Goal: Task Accomplishment & Management: Use online tool/utility

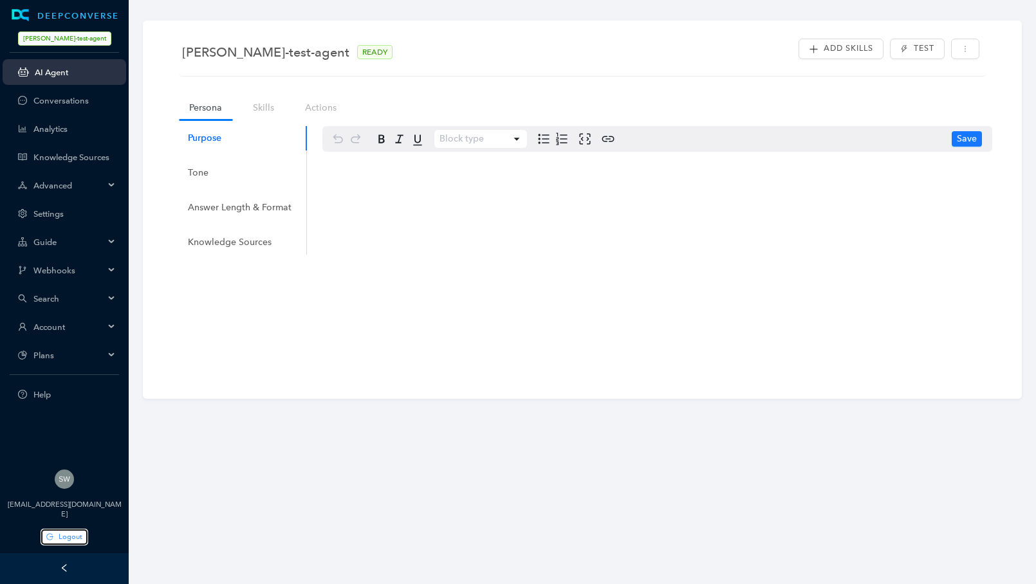
click at [66, 535] on span "Logout" at bounding box center [71, 537] width 24 height 11
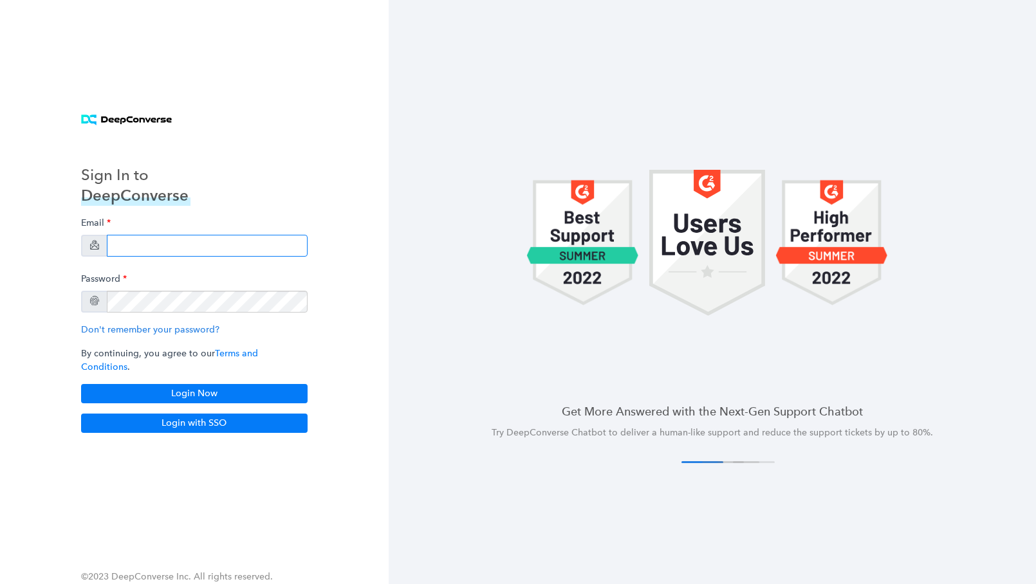
click at [120, 248] on input "email" at bounding box center [207, 246] width 201 height 22
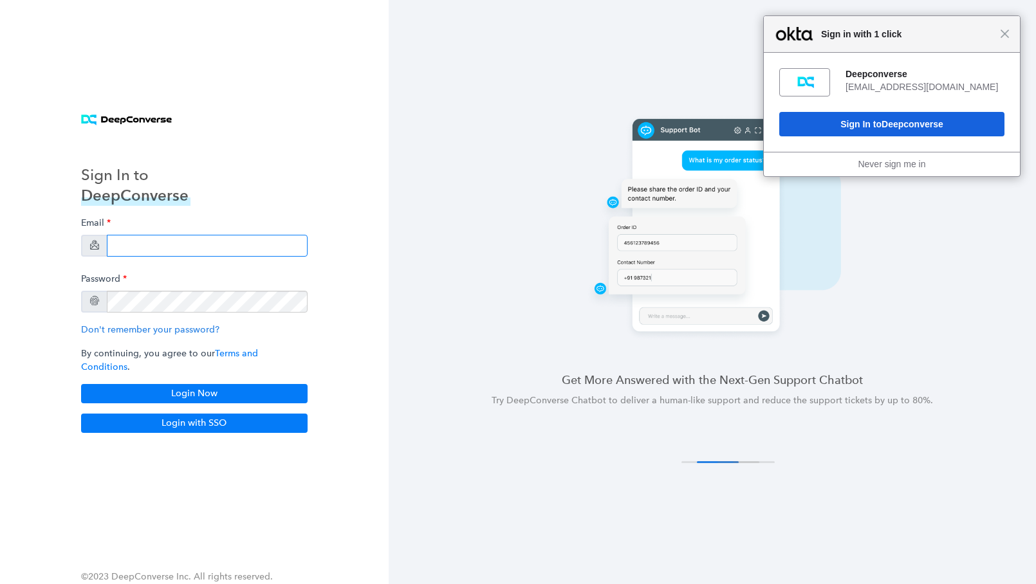
type input "swati+stg5@deepconverse.com"
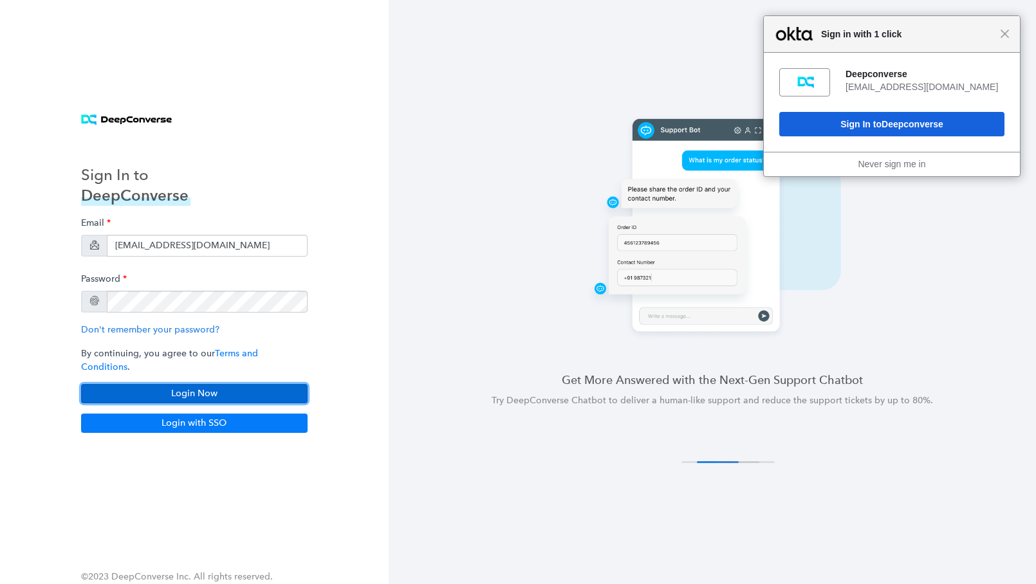
click at [200, 389] on button "Login Now" at bounding box center [194, 393] width 227 height 19
click at [1007, 37] on span "Close" at bounding box center [1005, 34] width 10 height 10
